Goal: Task Accomplishment & Management: Manage account settings

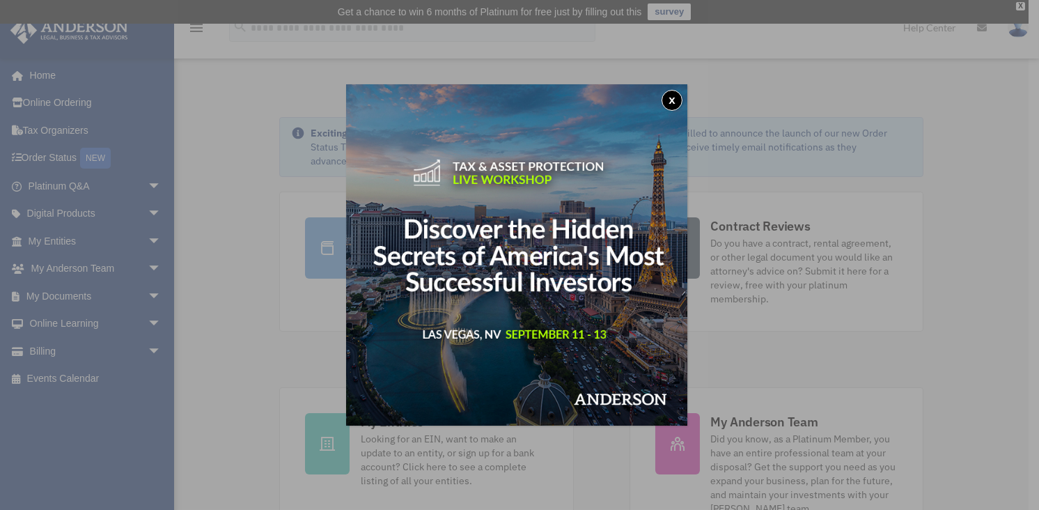
click at [670, 100] on button "x" at bounding box center [671, 100] width 21 height 21
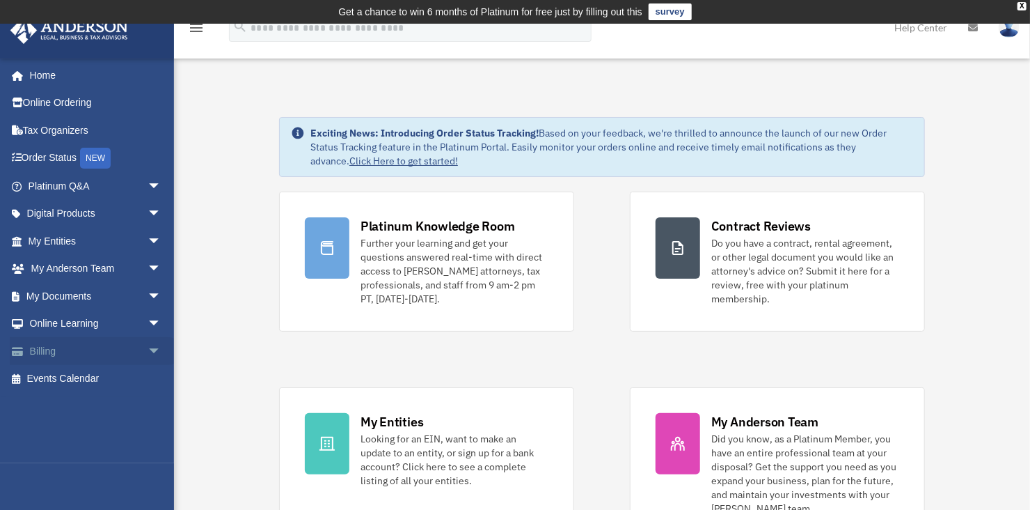
click at [148, 349] on span "arrow_drop_down" at bounding box center [162, 351] width 28 height 29
click at [60, 432] on link "Manage Payments" at bounding box center [100, 434] width 163 height 28
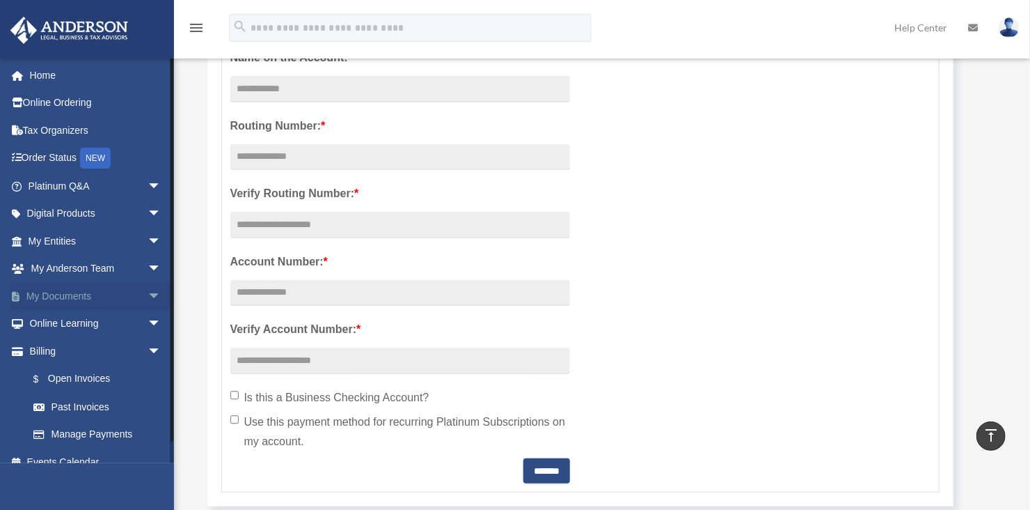
scroll to position [334, 0]
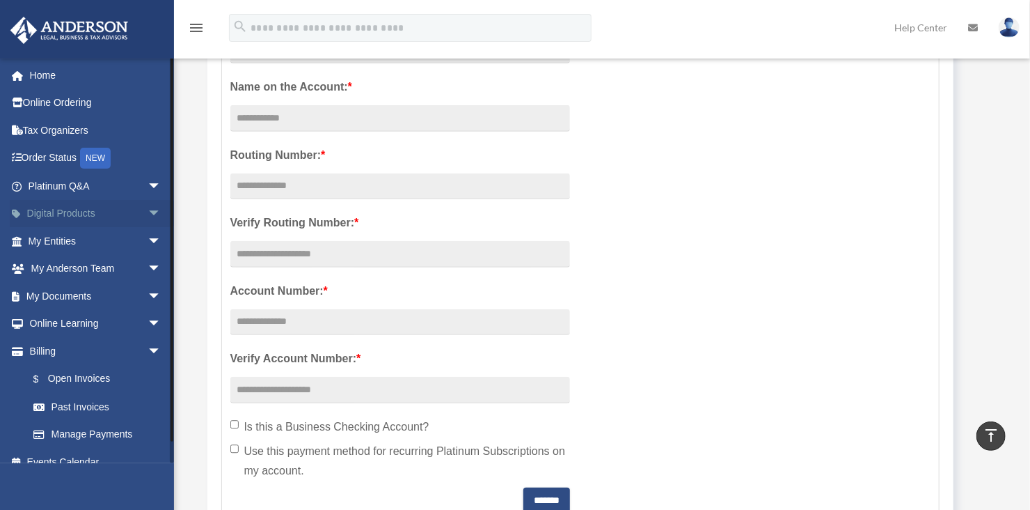
click at [148, 211] on span "arrow_drop_down" at bounding box center [162, 214] width 28 height 29
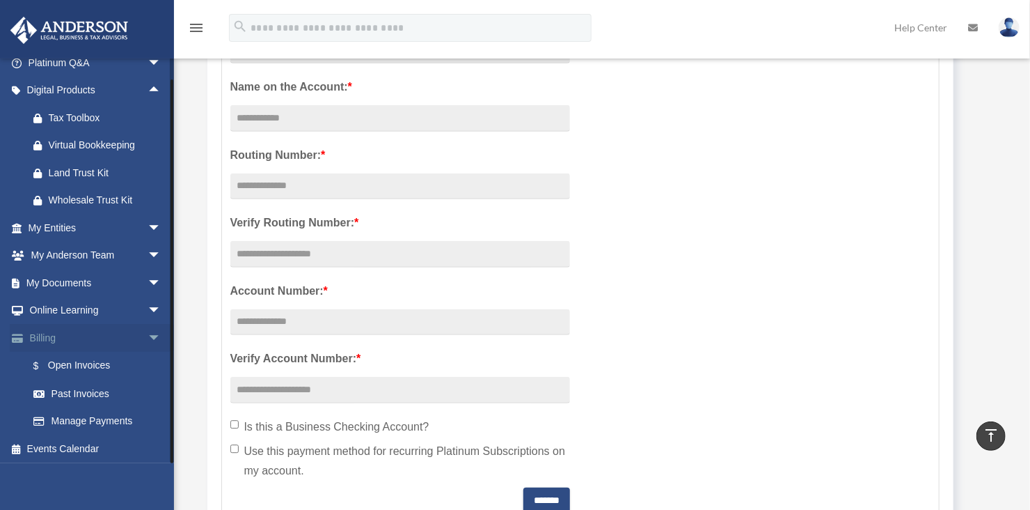
scroll to position [124, 0]
click at [148, 310] on span "arrow_drop_down" at bounding box center [162, 310] width 28 height 29
click at [148, 281] on span "arrow_drop_down" at bounding box center [162, 282] width 28 height 29
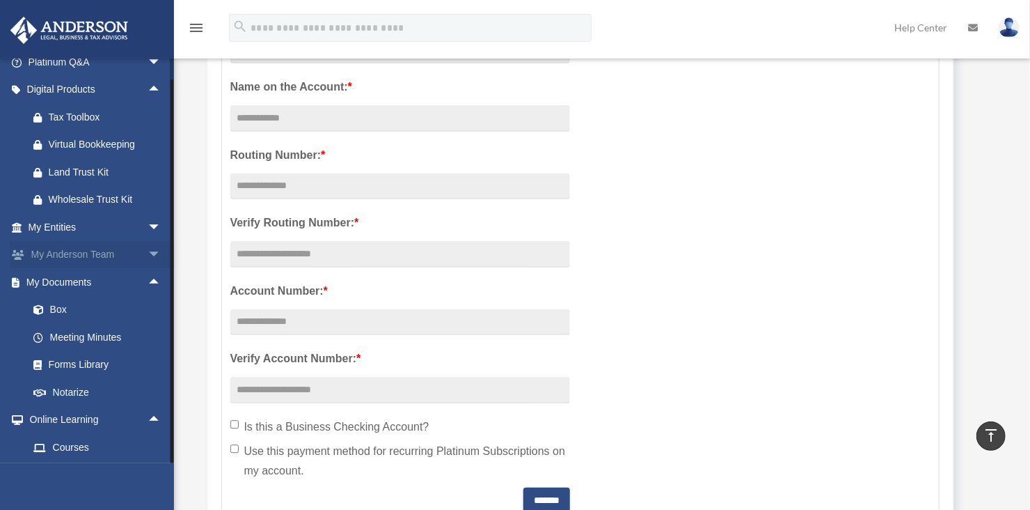
click at [148, 253] on span "arrow_drop_down" at bounding box center [162, 255] width 28 height 29
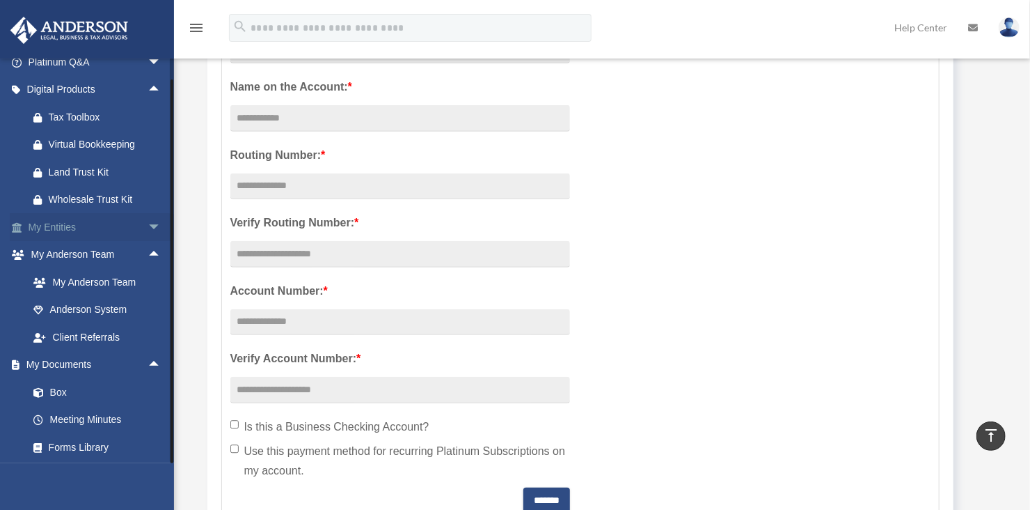
click at [148, 226] on span "arrow_drop_down" at bounding box center [162, 227] width 28 height 29
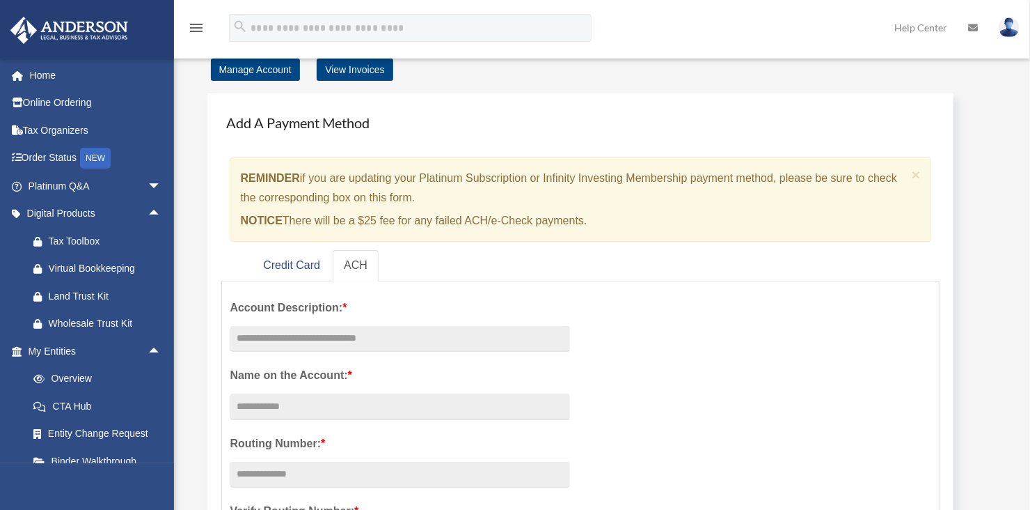
scroll to position [0, 0]
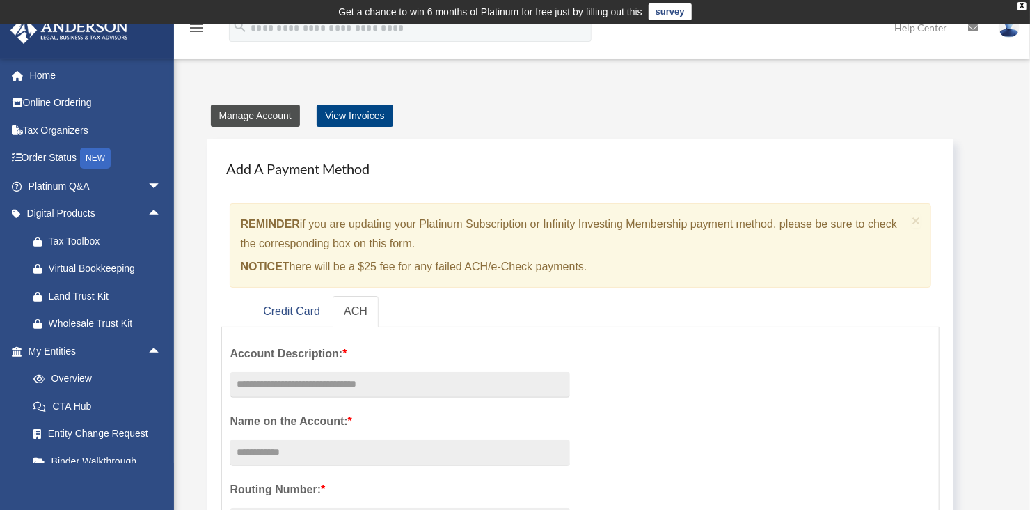
click at [251, 116] on link "Manage Account" at bounding box center [255, 115] width 89 height 22
